Goal: Task Accomplishment & Management: Complete application form

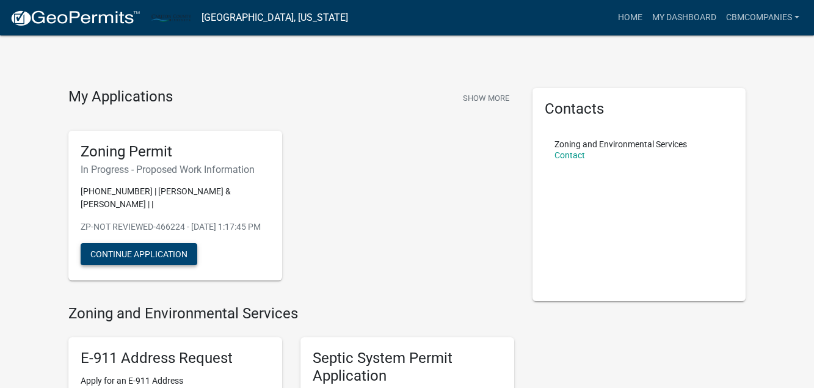
click at [153, 254] on button "Continue Application" at bounding box center [139, 254] width 117 height 22
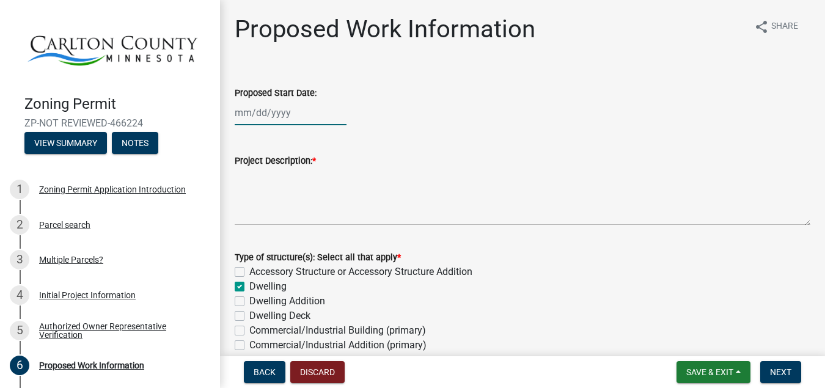
select select "9"
select select "2025"
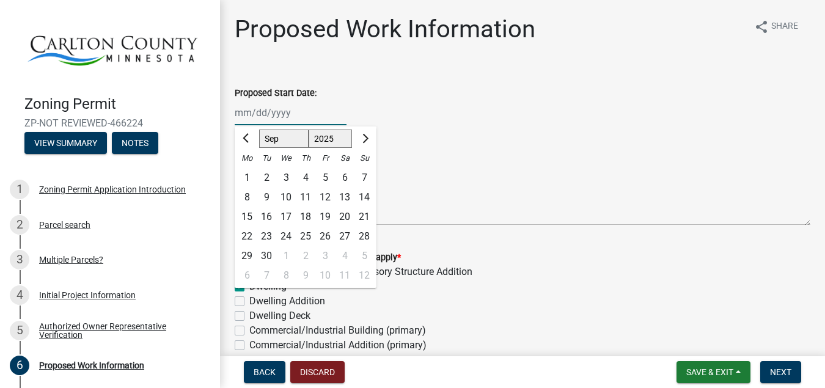
click at [249, 112] on input "Proposed Start Date:" at bounding box center [291, 112] width 112 height 25
click at [268, 257] on div "30" at bounding box center [267, 256] width 20 height 20
type input "[DATE]"
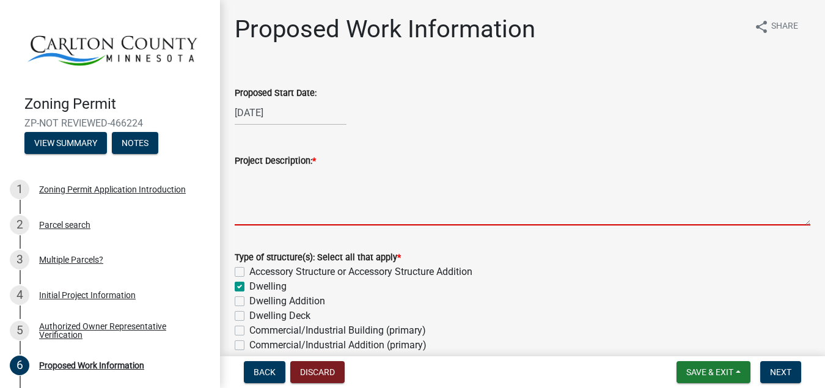
click at [299, 175] on textarea "Project Description: *" at bounding box center [522, 196] width 575 height 57
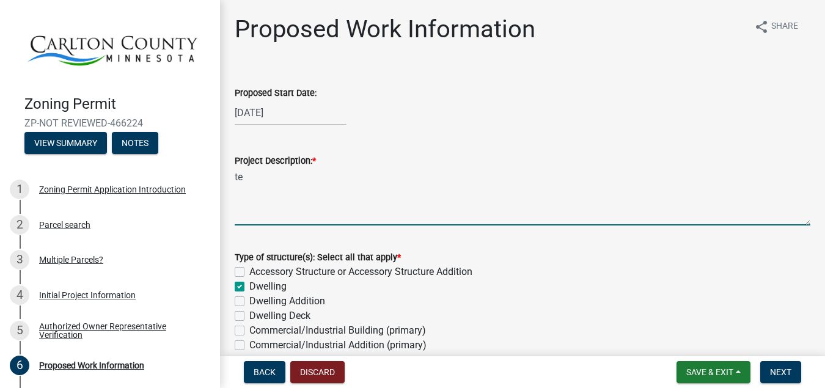
type textarea "t"
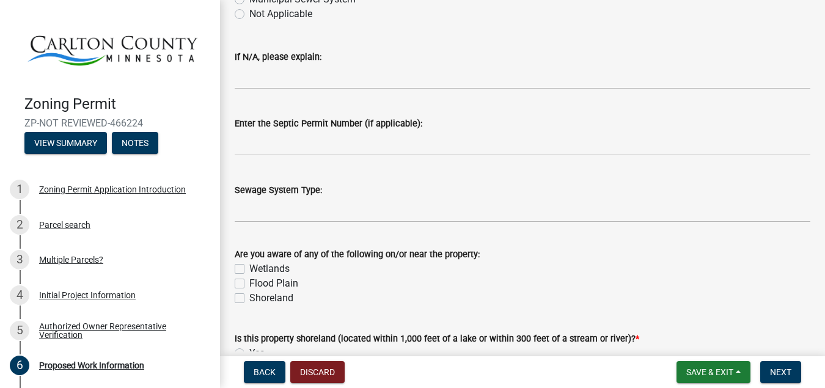
scroll to position [464, 0]
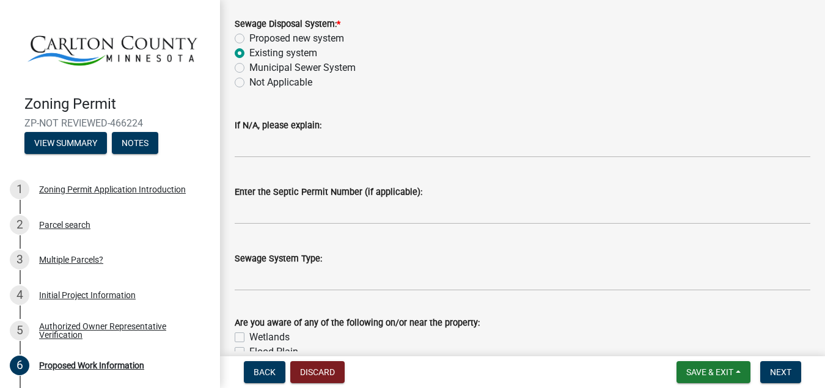
type textarea "Tearing down the existing house structure and building a new house at the same …"
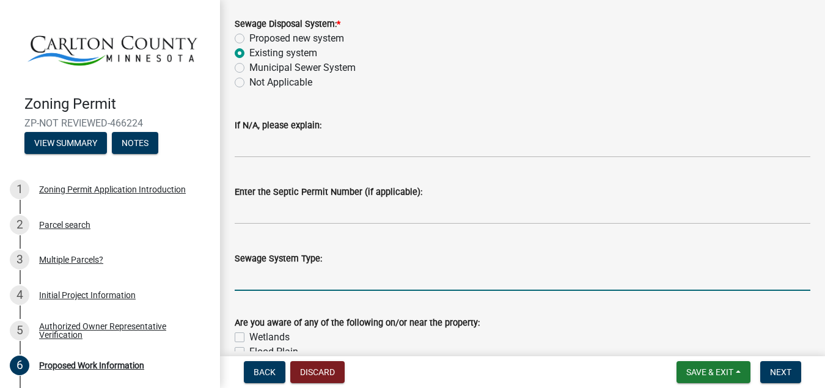
click at [241, 279] on input "Sewage System Type:" at bounding box center [522, 278] width 575 height 25
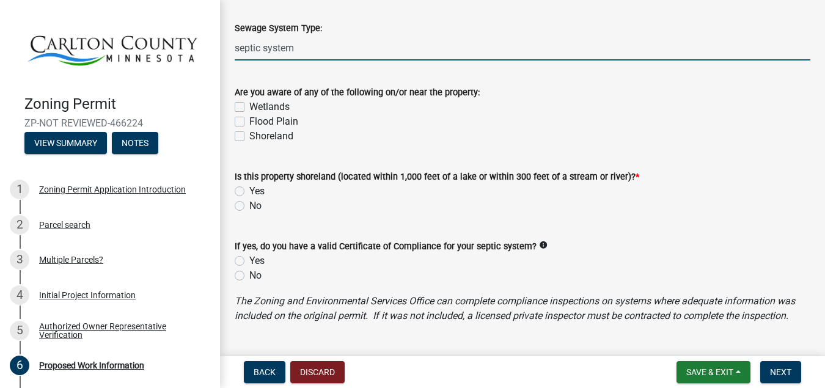
scroll to position [696, 0]
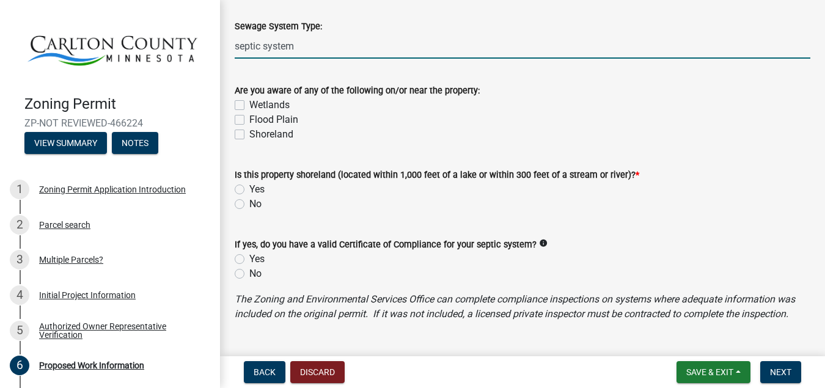
type input "septic system"
click at [249, 203] on label "No" at bounding box center [255, 204] width 12 height 15
click at [249, 203] on input "No" at bounding box center [253, 201] width 8 height 8
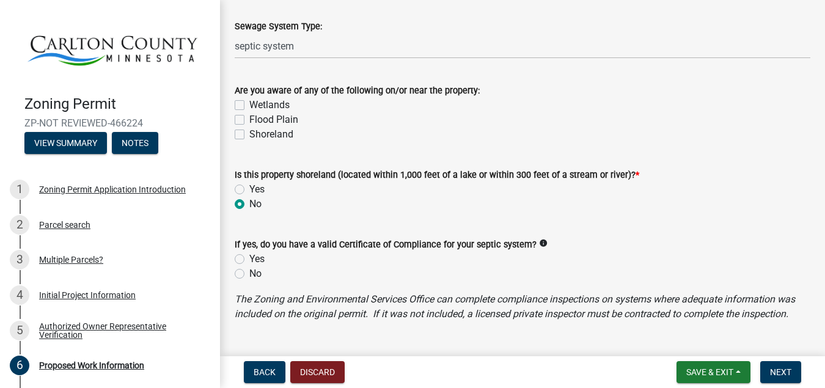
radio input "true"
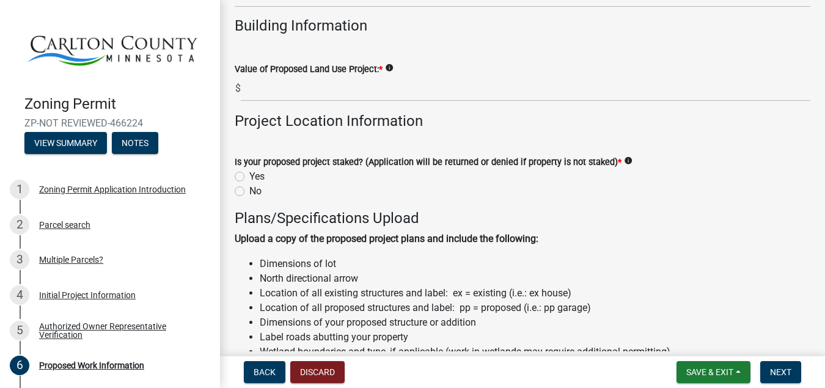
scroll to position [1161, 0]
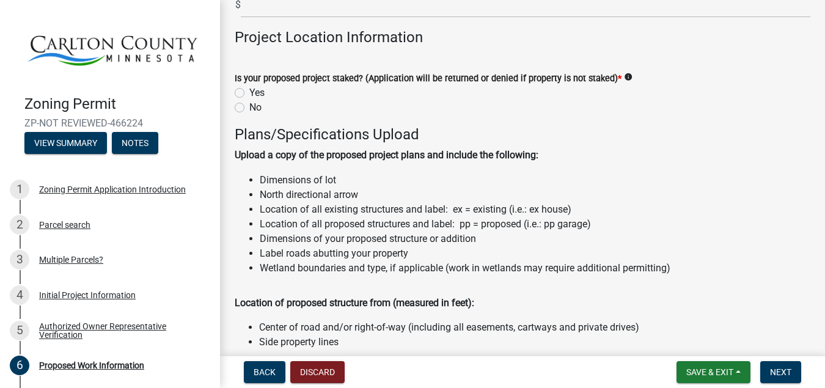
click at [249, 100] on label "Yes" at bounding box center [256, 93] width 15 height 15
click at [249, 93] on input "Yes" at bounding box center [253, 90] width 8 height 8
radio input "true"
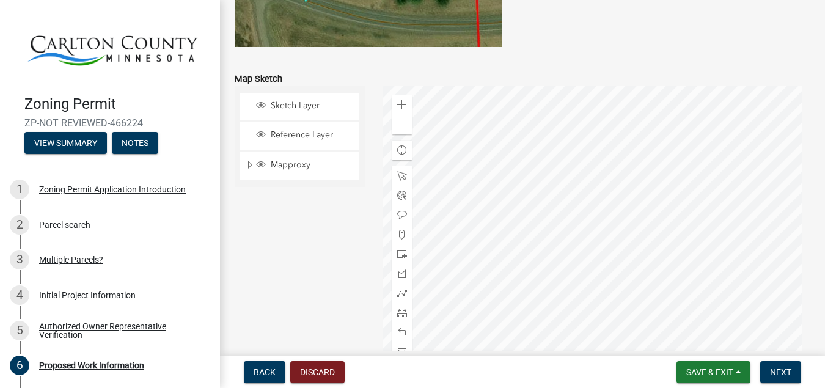
scroll to position [2553, 0]
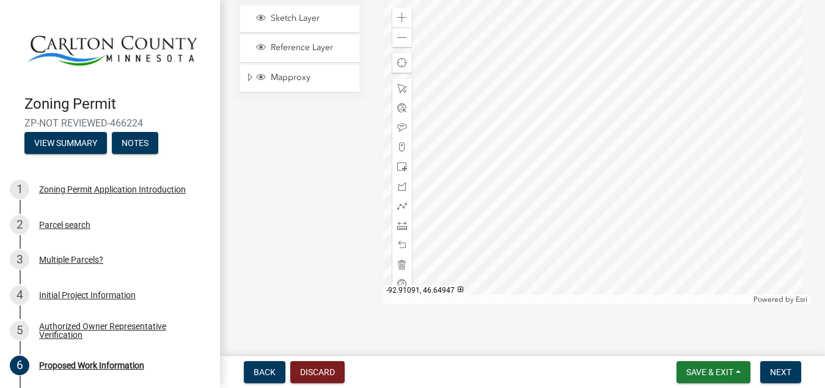
click at [295, 136] on div "Sketch Layer Reference Layer Mapproxy Roads Streams and Rivers Subdivisions Lak…" at bounding box center [299, 151] width 148 height 305
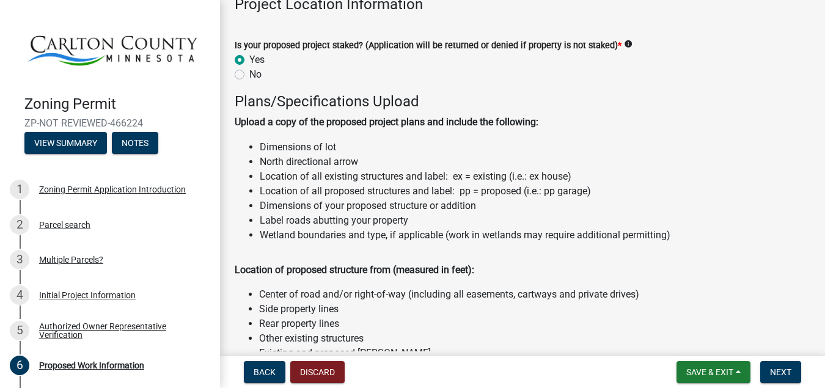
scroll to position [960, 0]
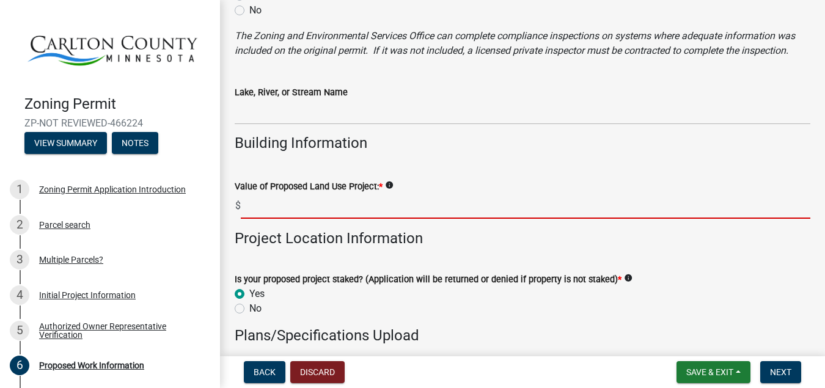
click at [255, 219] on input "text" at bounding box center [525, 206] width 569 height 25
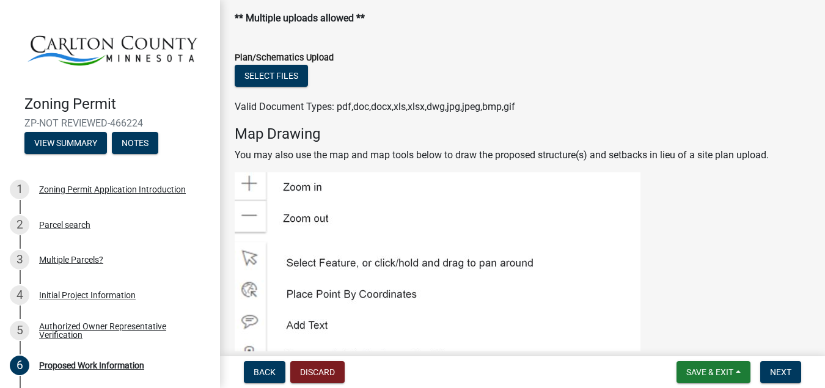
scroll to position [1656, 0]
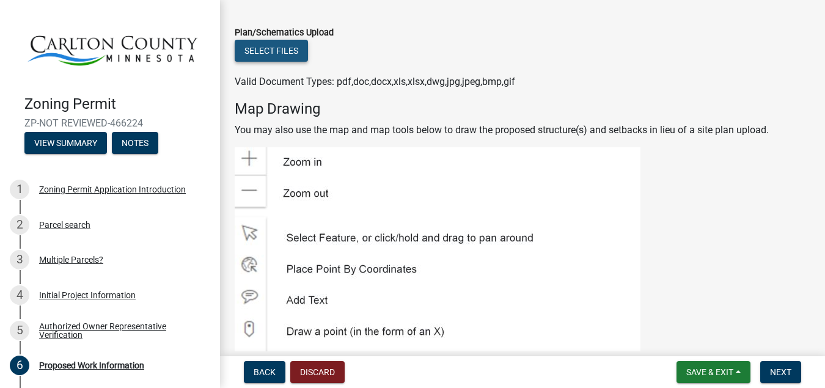
type input "435000"
click at [264, 62] on button "Select files" at bounding box center [271, 51] width 73 height 22
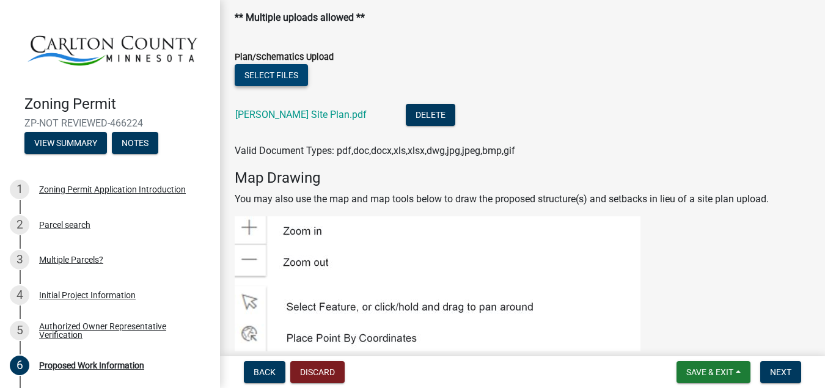
click at [271, 86] on button "Select files" at bounding box center [271, 75] width 73 height 22
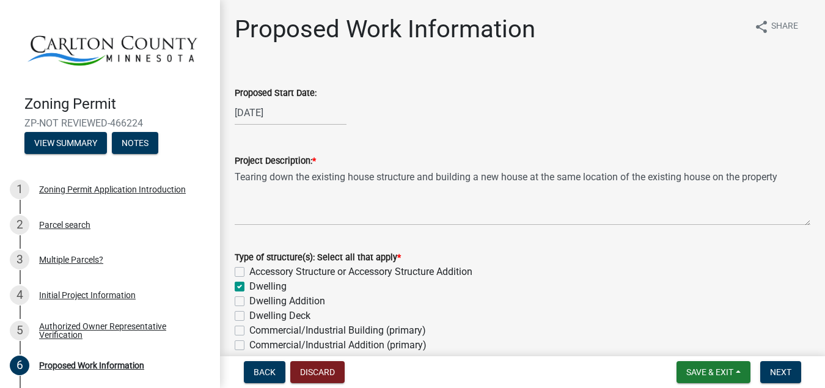
scroll to position [232, 0]
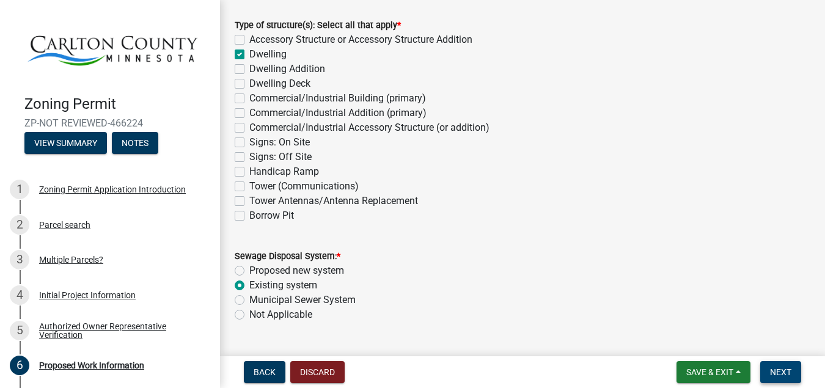
click at [772, 376] on span "Next" at bounding box center [780, 372] width 21 height 10
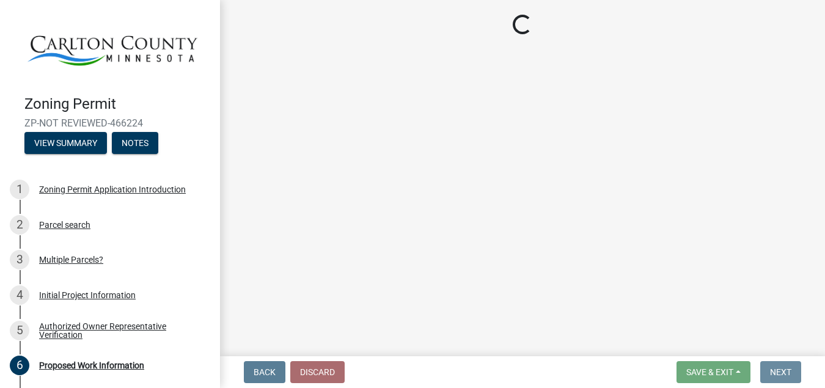
scroll to position [0, 0]
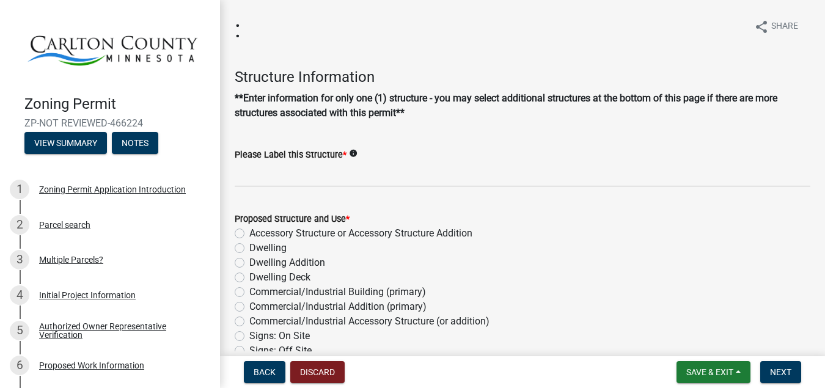
click at [249, 249] on label "Dwelling" at bounding box center [267, 248] width 37 height 15
click at [249, 249] on input "Dwelling" at bounding box center [253, 245] width 8 height 8
radio input "true"
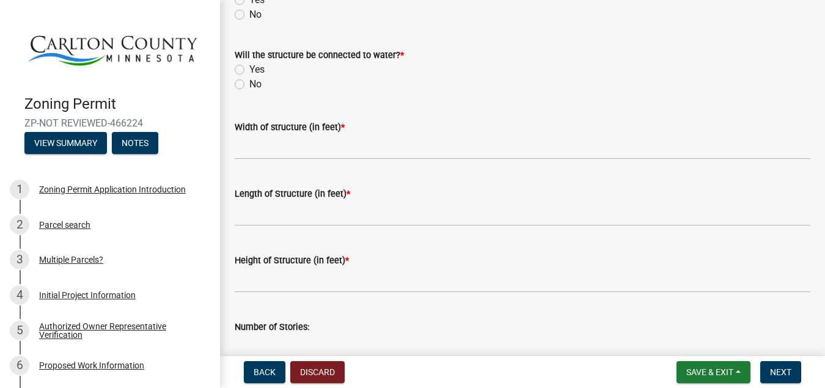
scroll to position [232, 0]
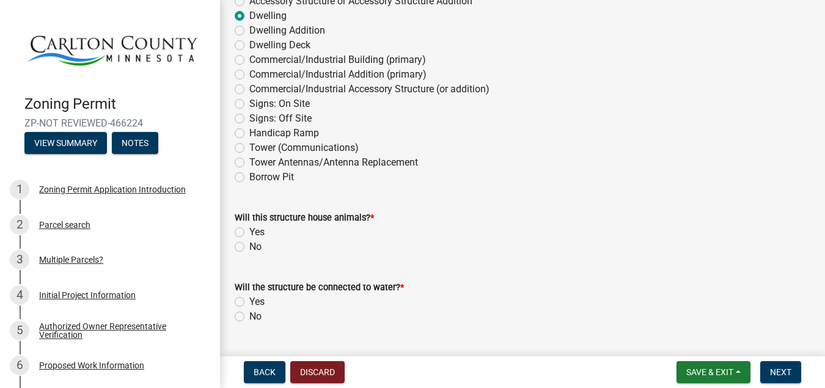
click at [249, 246] on label "No" at bounding box center [255, 246] width 12 height 15
click at [249, 246] on input "No" at bounding box center [253, 243] width 8 height 8
radio input "true"
click at [249, 302] on label "Yes" at bounding box center [256, 301] width 15 height 15
click at [249, 302] on input "Yes" at bounding box center [253, 298] width 8 height 8
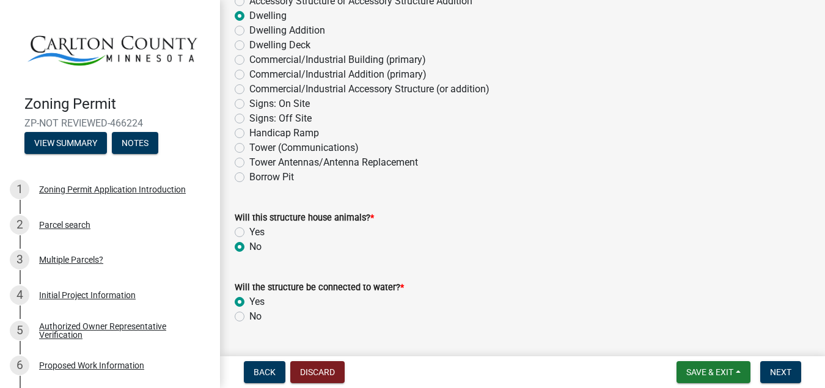
radio input "true"
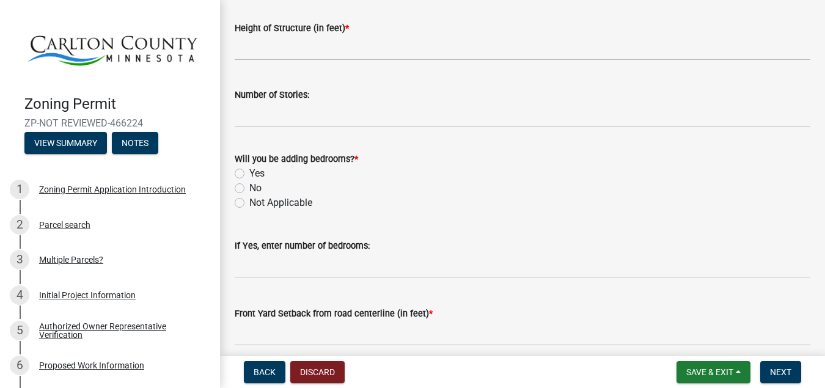
scroll to position [464, 0]
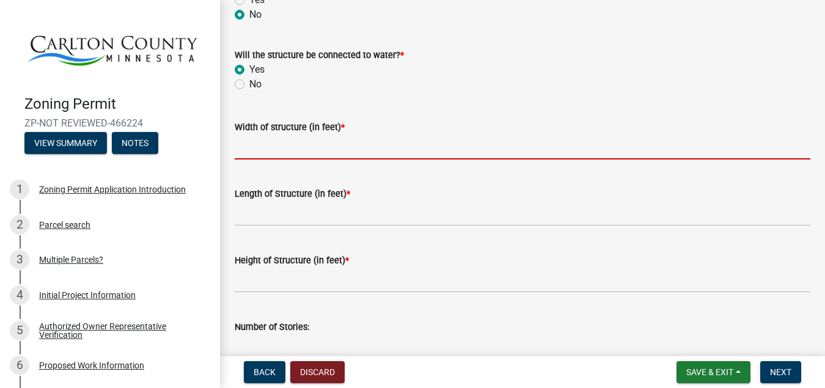
click at [301, 150] on input "Width of structure (in feet) *" at bounding box center [522, 146] width 575 height 25
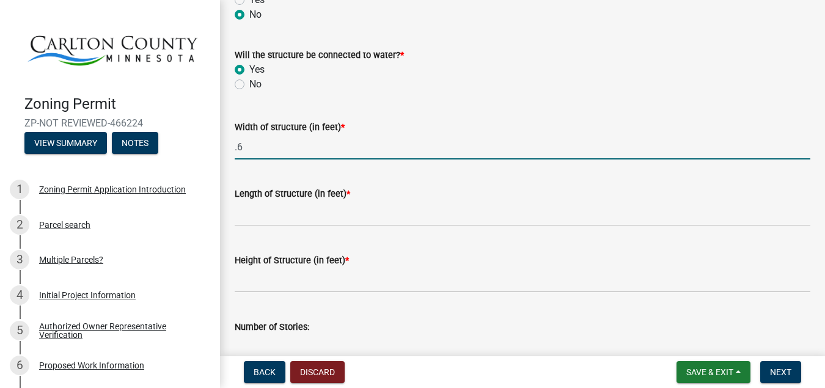
type input "."
type input "36"
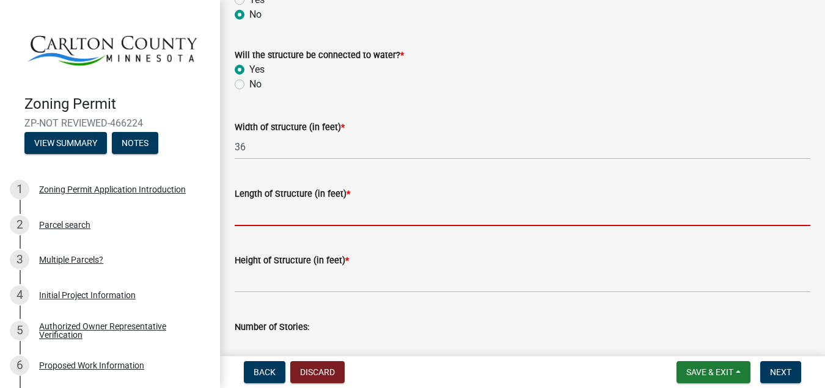
click at [266, 219] on input "Length of Structure (in feet) *" at bounding box center [522, 213] width 575 height 25
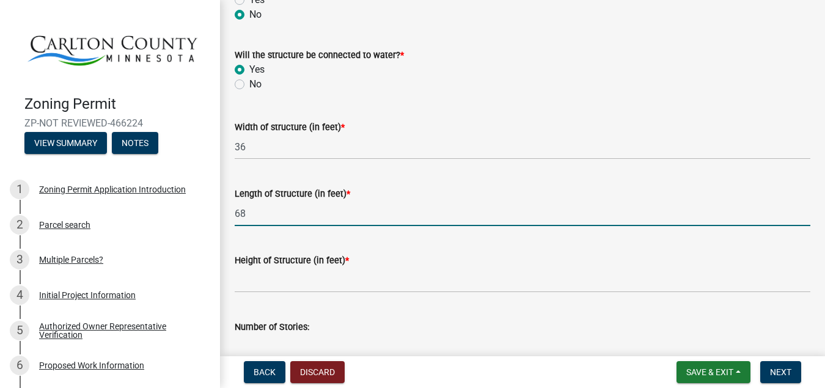
type input "68"
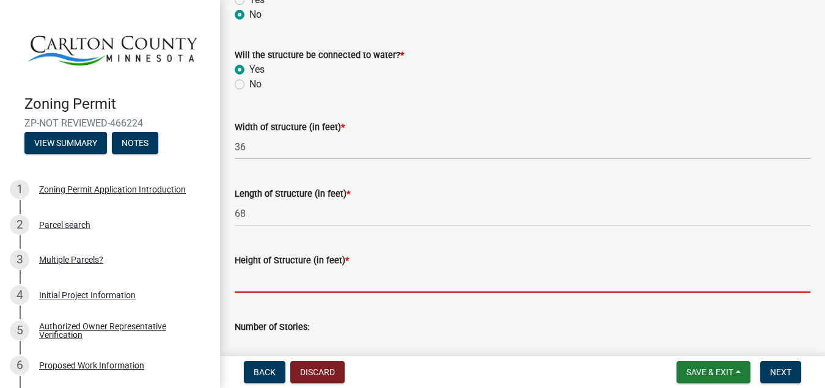
click at [253, 285] on input "Height of Structure (in feet) *" at bounding box center [522, 280] width 575 height 25
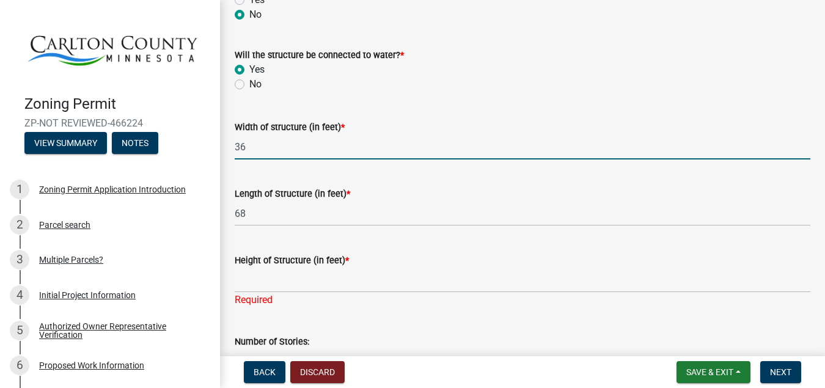
click at [245, 147] on input "36" at bounding box center [522, 146] width 575 height 25
type input "30"
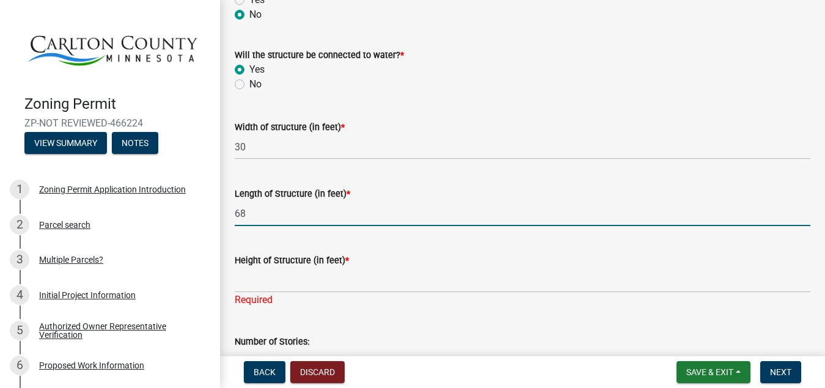
drag, startPoint x: 253, startPoint y: 208, endPoint x: 196, endPoint y: 211, distance: 56.9
click at [235, 211] on input "68" at bounding box center [522, 213] width 575 height 25
type input "58"
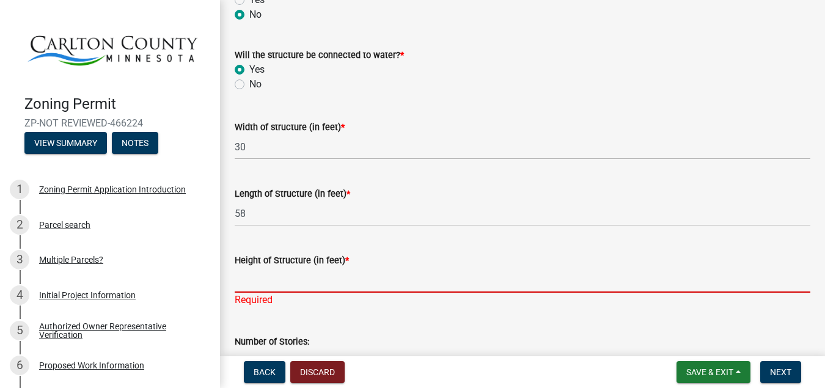
click at [259, 279] on input "Height of Structure (in feet) *" at bounding box center [522, 280] width 575 height 25
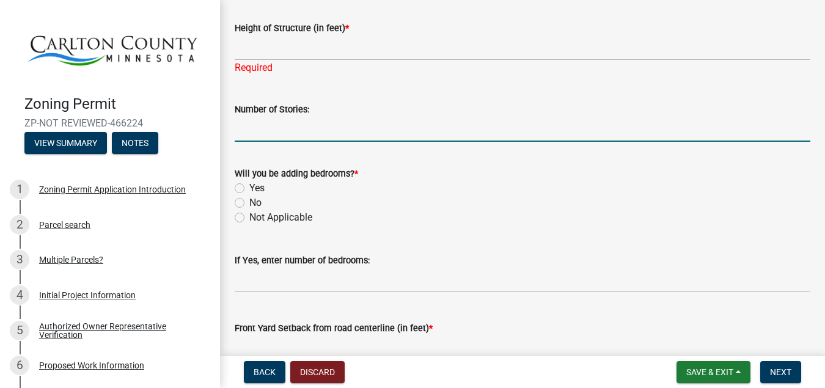
click at [249, 129] on input "Number of Stories:" at bounding box center [522, 129] width 575 height 25
type input "1"
click at [249, 189] on label "Yes" at bounding box center [256, 188] width 15 height 15
click at [249, 189] on input "Yes" at bounding box center [253, 185] width 8 height 8
radio input "true"
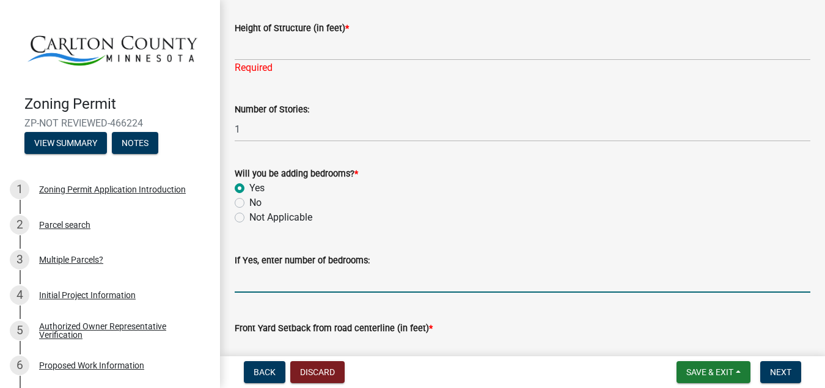
click at [242, 285] on input "text" at bounding box center [522, 280] width 575 height 25
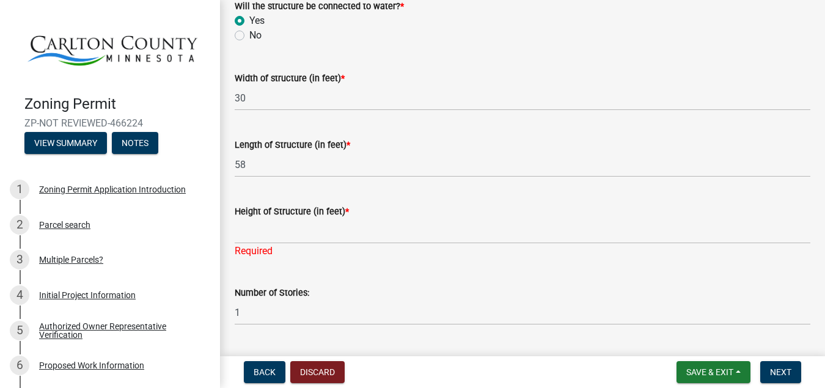
scroll to position [464, 0]
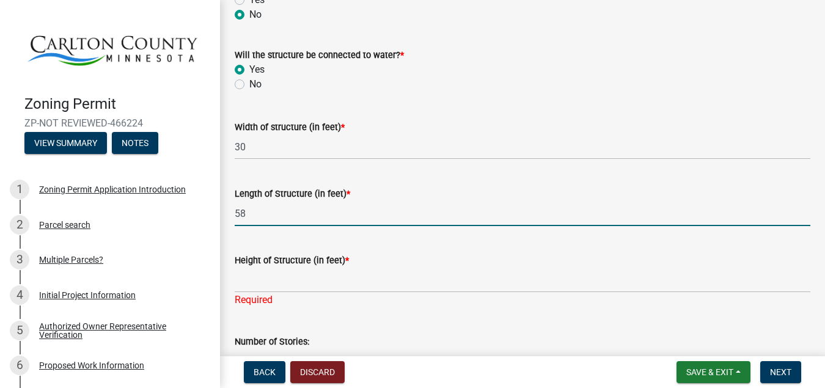
drag, startPoint x: 252, startPoint y: 214, endPoint x: 189, endPoint y: 225, distance: 63.9
click at [235, 225] on input "58" at bounding box center [522, 213] width 575 height 25
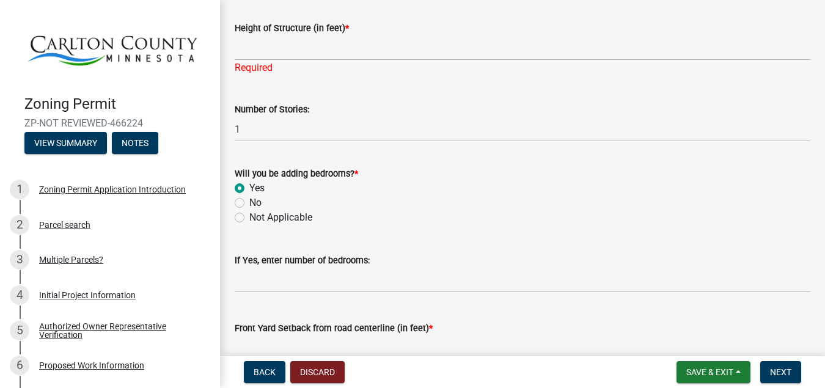
type input "68"
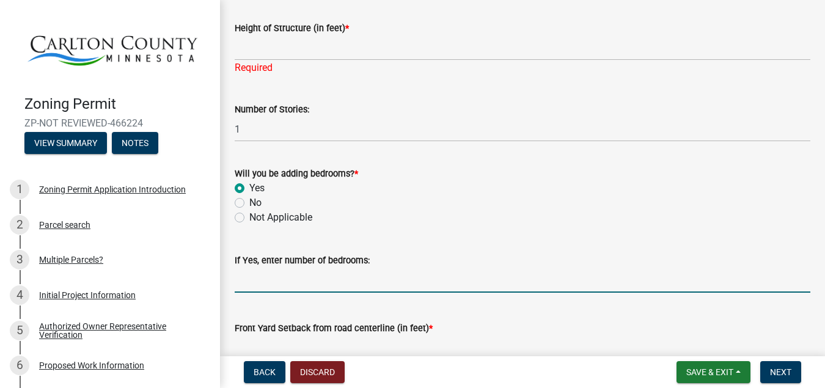
click at [255, 282] on input "text" at bounding box center [522, 280] width 575 height 25
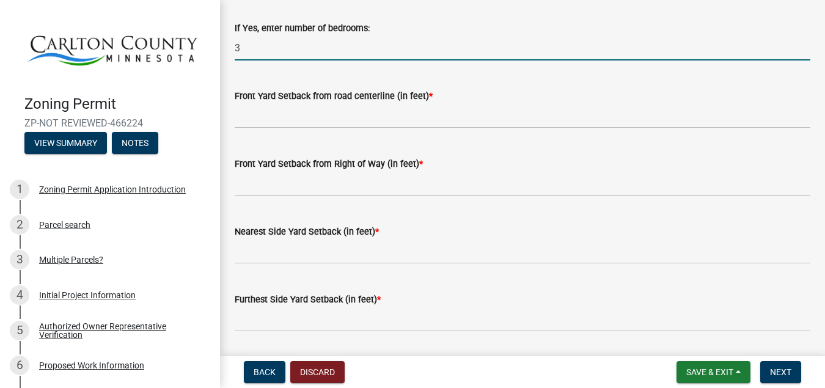
type input "3"
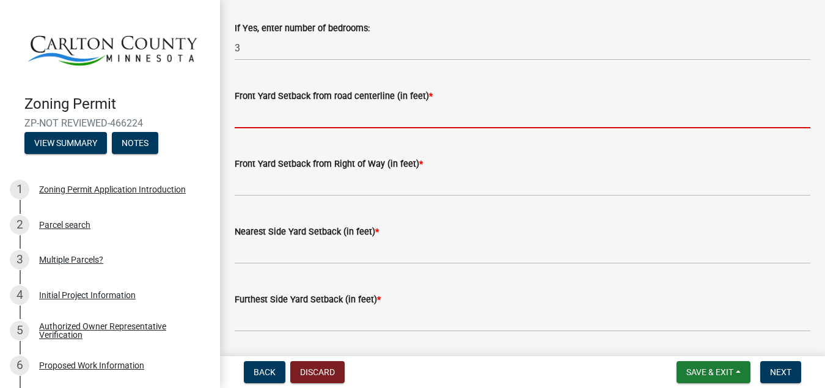
click at [240, 117] on input "text" at bounding box center [522, 115] width 575 height 25
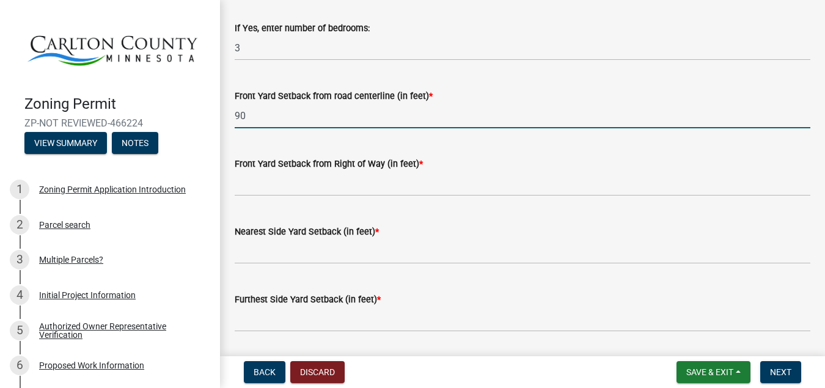
type input "90"
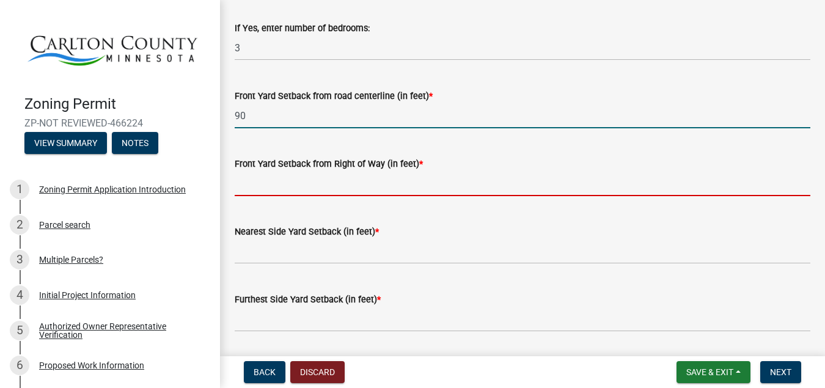
click at [250, 190] on input "text" at bounding box center [522, 183] width 575 height 25
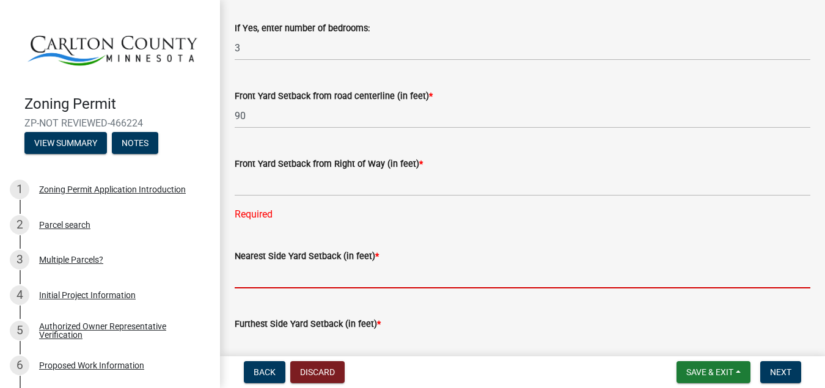
click at [244, 263] on input "text" at bounding box center [522, 275] width 575 height 25
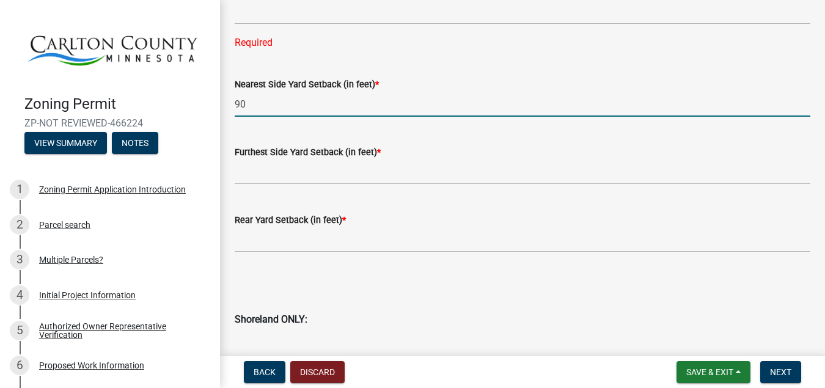
scroll to position [1161, 0]
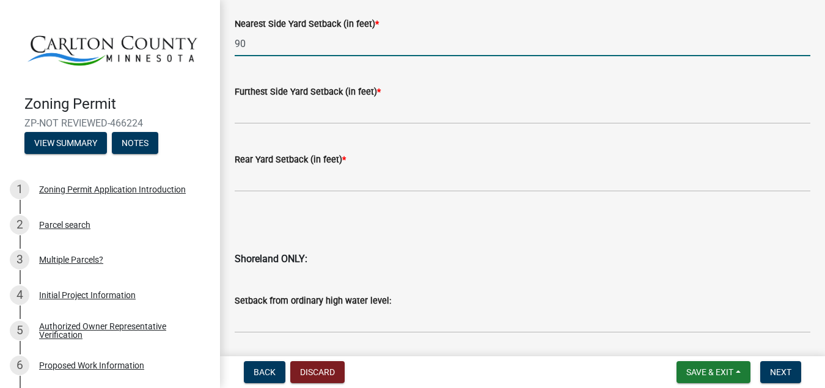
type input "90"
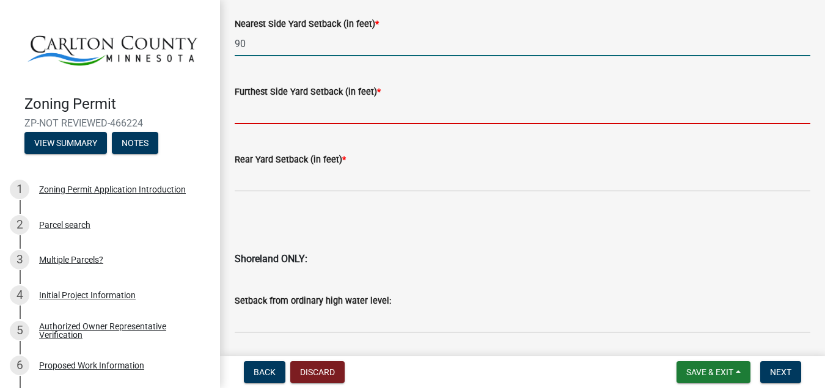
click at [249, 112] on input "text" at bounding box center [522, 111] width 575 height 25
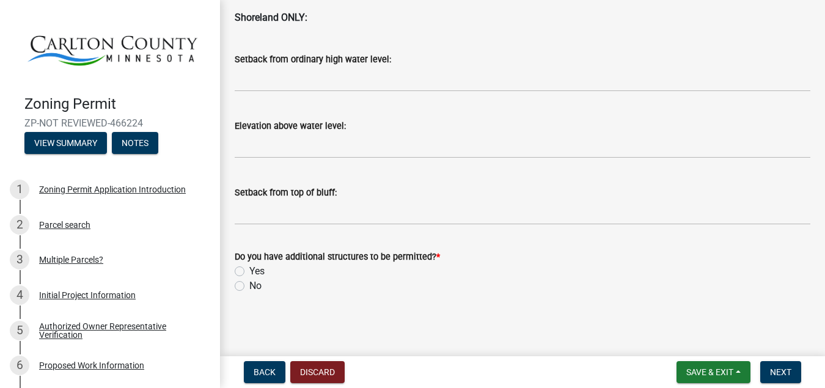
scroll to position [1402, 0]
click at [249, 285] on label "No" at bounding box center [255, 285] width 12 height 15
click at [249, 285] on input "No" at bounding box center [253, 282] width 8 height 8
radio input "true"
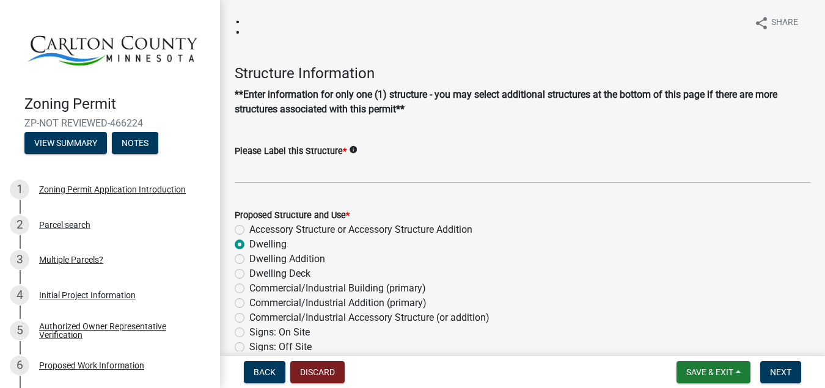
scroll to position [0, 0]
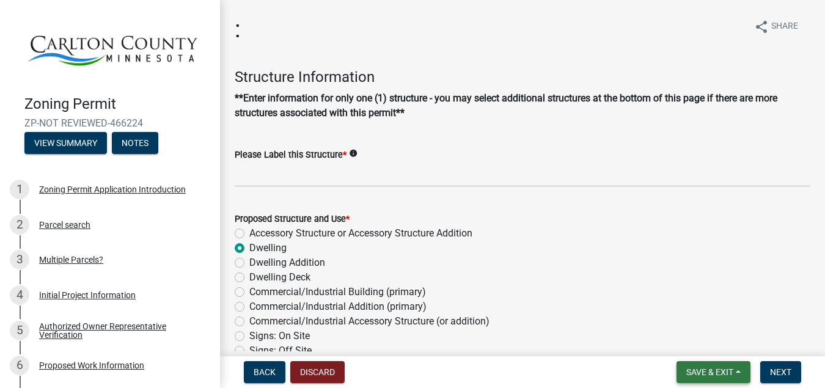
click at [695, 379] on button "Save & Exit" at bounding box center [713, 372] width 74 height 22
click at [687, 308] on button "Save" at bounding box center [701, 310] width 98 height 29
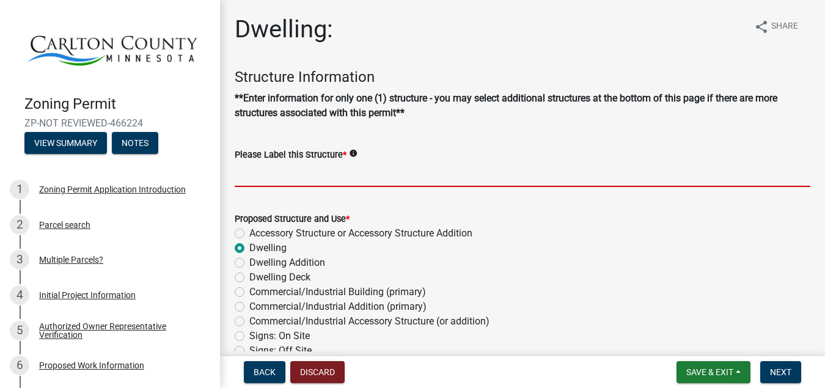
click at [288, 178] on input "Please Label this Structure *" at bounding box center [522, 174] width 575 height 25
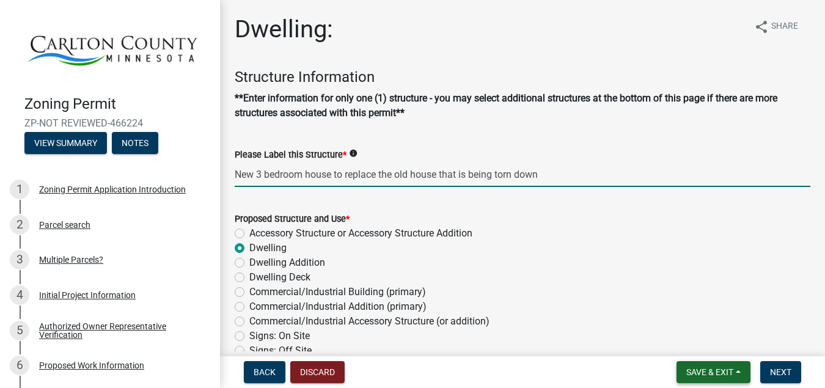
type input "New 3 bedroom house to replace the old house that is being torn down"
click at [696, 374] on span "Save & Exit" at bounding box center [709, 372] width 47 height 10
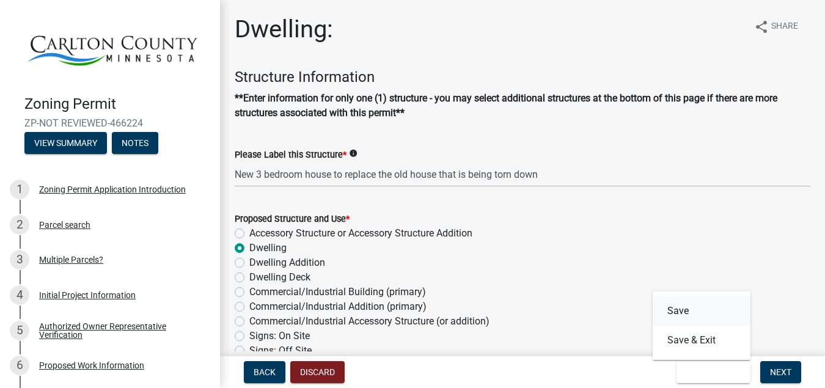
click at [677, 314] on button "Save" at bounding box center [701, 310] width 98 height 29
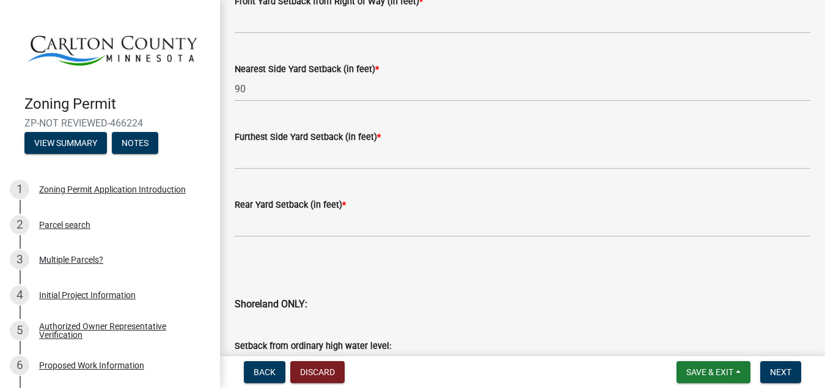
scroll to position [1161, 0]
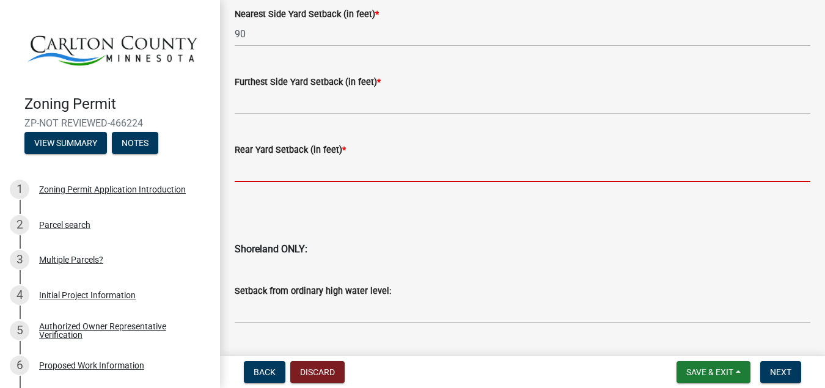
click at [249, 172] on input "text" at bounding box center [522, 169] width 575 height 25
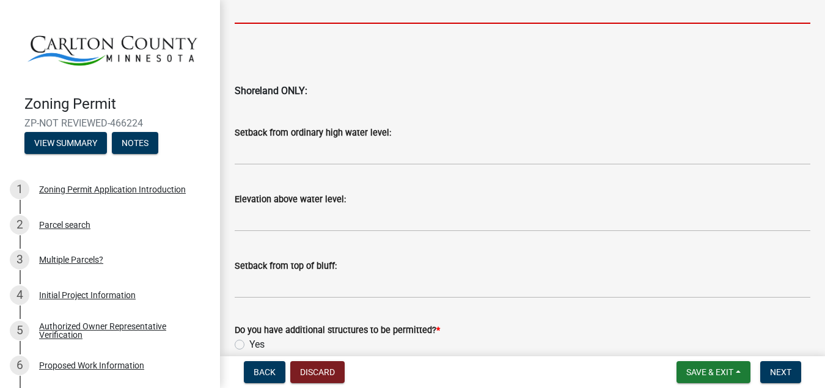
scroll to position [1393, 0]
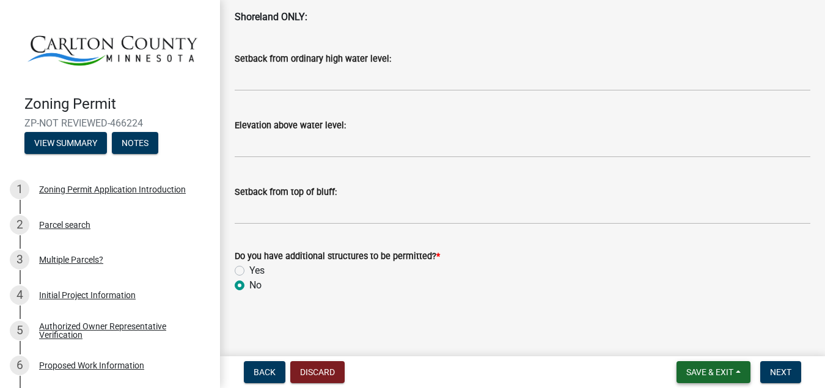
click at [694, 377] on span "Save & Exit" at bounding box center [709, 372] width 47 height 10
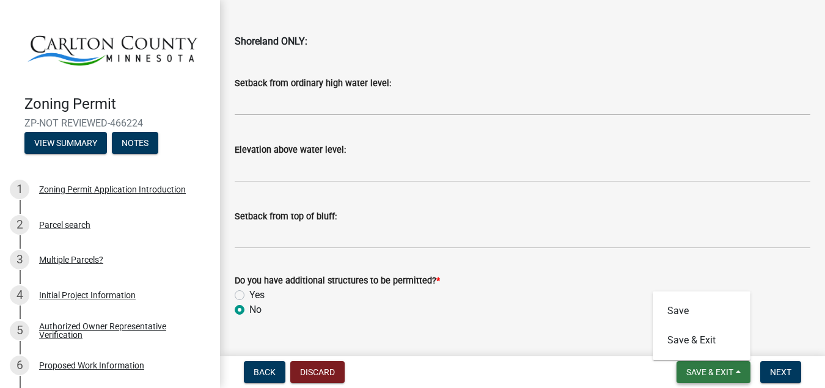
scroll to position [1417, 0]
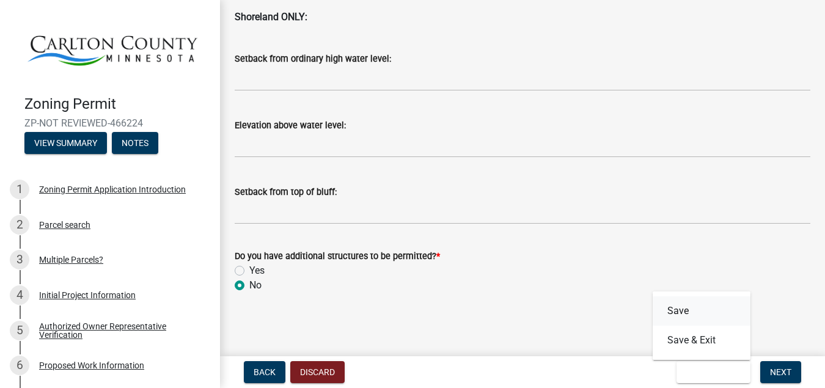
click at [683, 310] on button "Save" at bounding box center [701, 310] width 98 height 29
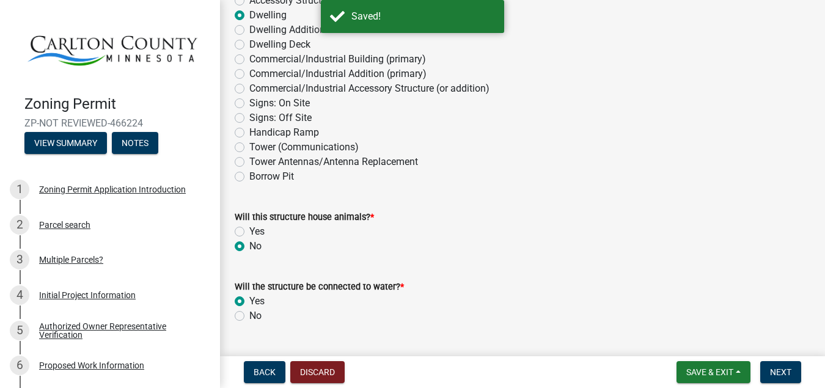
scroll to position [464, 0]
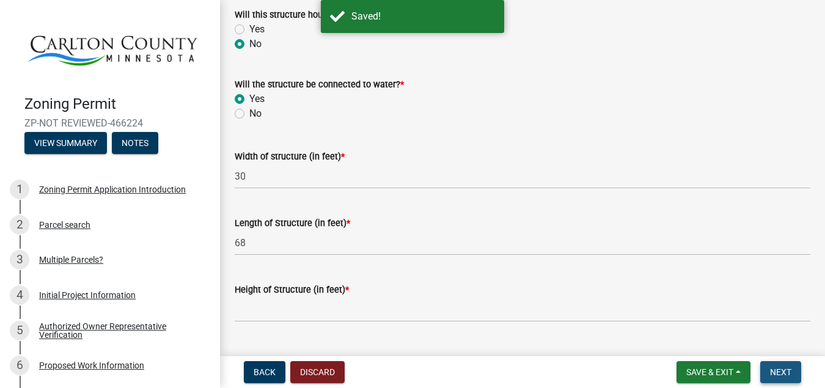
click at [774, 374] on span "Next" at bounding box center [780, 372] width 21 height 10
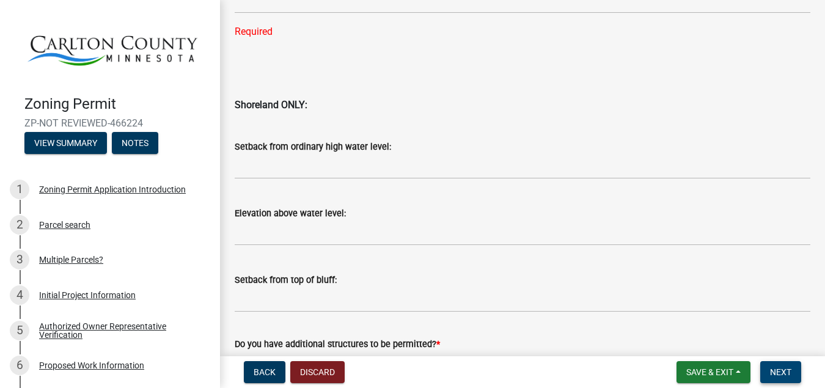
scroll to position [1481, 0]
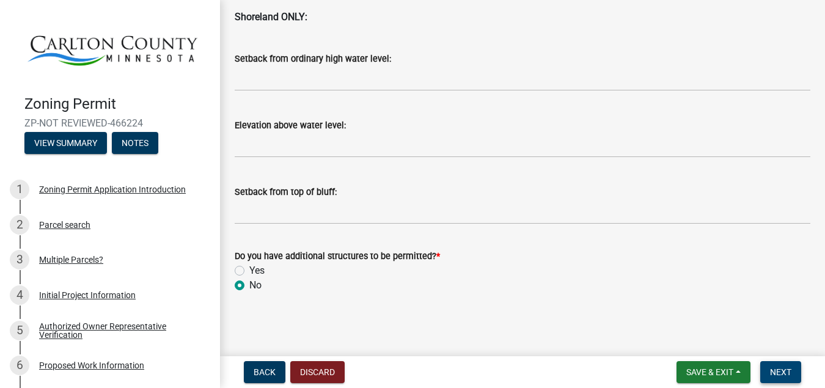
click at [789, 368] on span "Next" at bounding box center [780, 372] width 21 height 10
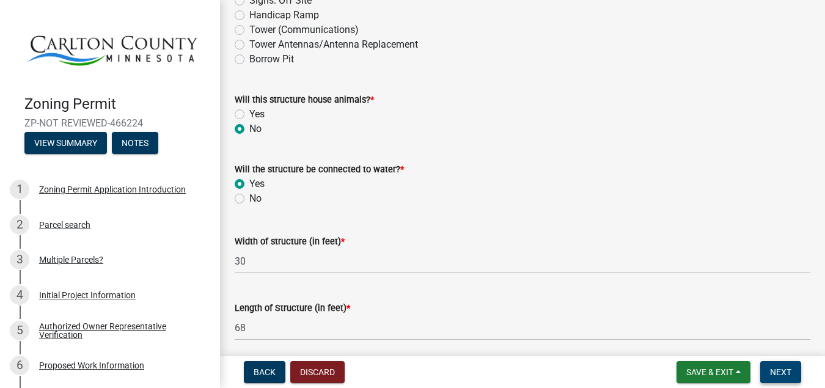
scroll to position [464, 0]
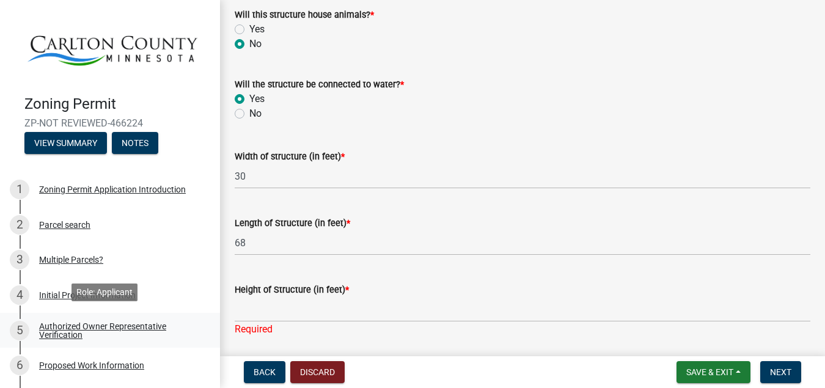
click at [125, 324] on div "Authorized Owner Representative Verification" at bounding box center [119, 330] width 161 height 17
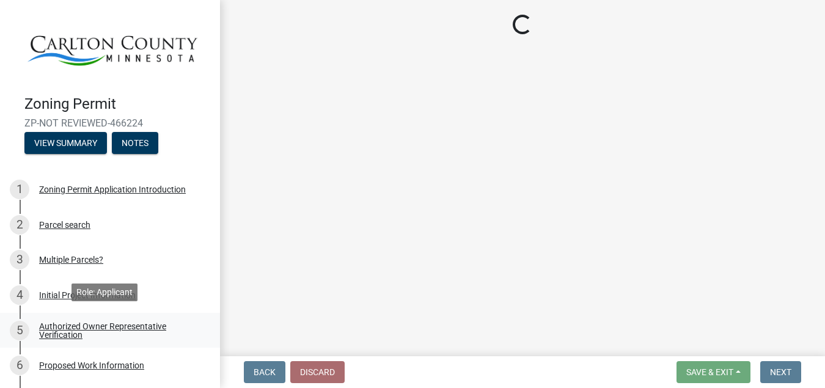
scroll to position [0, 0]
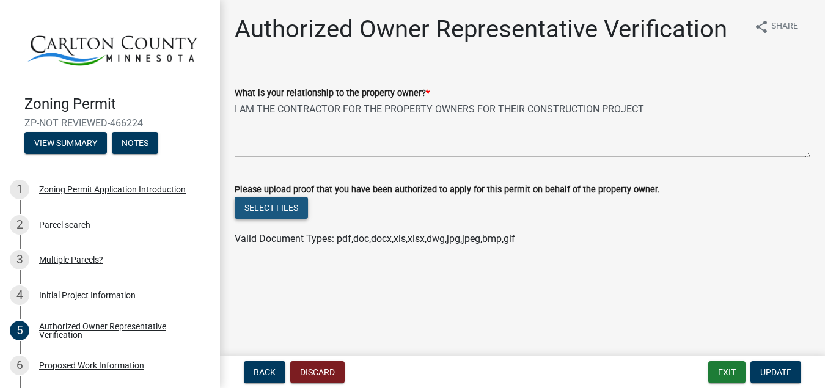
click at [277, 212] on button "Select files" at bounding box center [271, 208] width 73 height 22
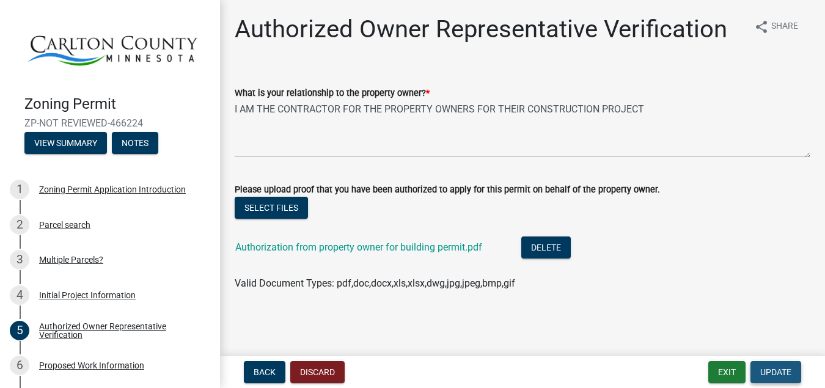
click at [780, 379] on button "Update" at bounding box center [775, 372] width 51 height 22
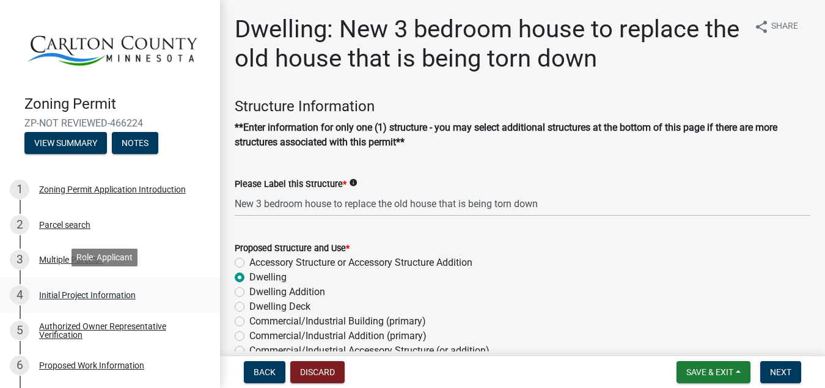
click at [109, 291] on div "Initial Project Information" at bounding box center [87, 295] width 97 height 9
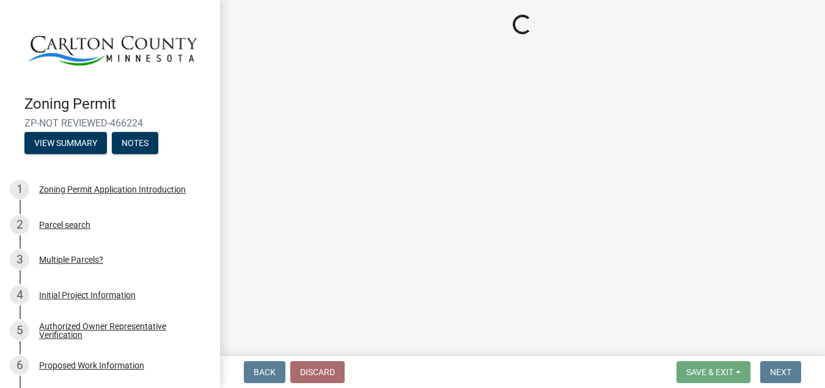
select select "33d21d3a-ebb3-419e-8315-ef7213d04586"
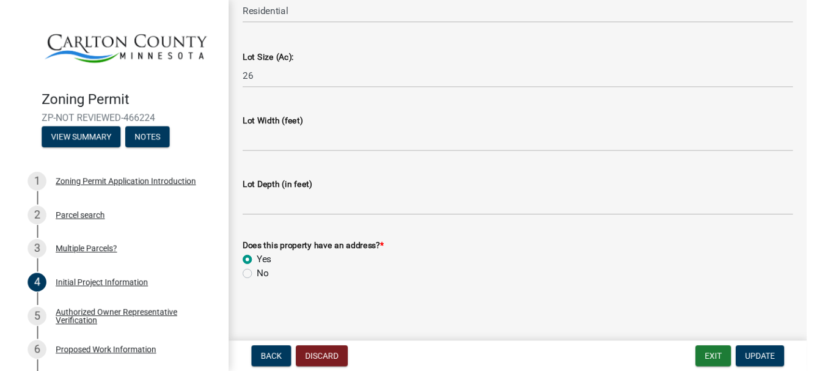
scroll to position [1735, 0]
